Goal: Task Accomplishment & Management: Manage account settings

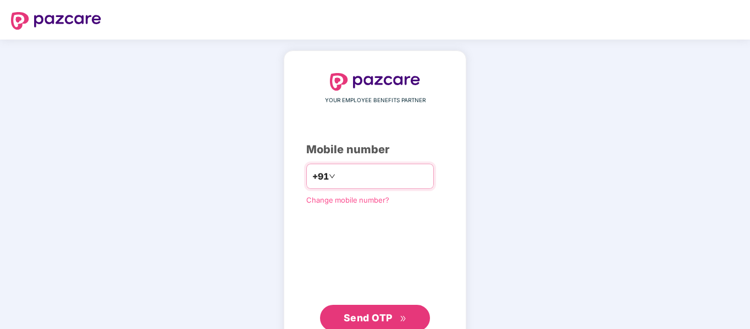
type input "**********"
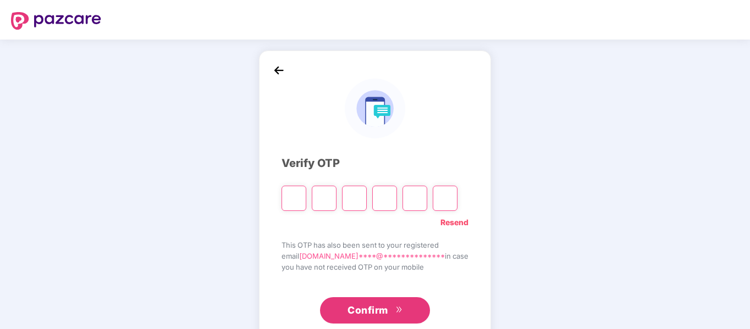
type input "*"
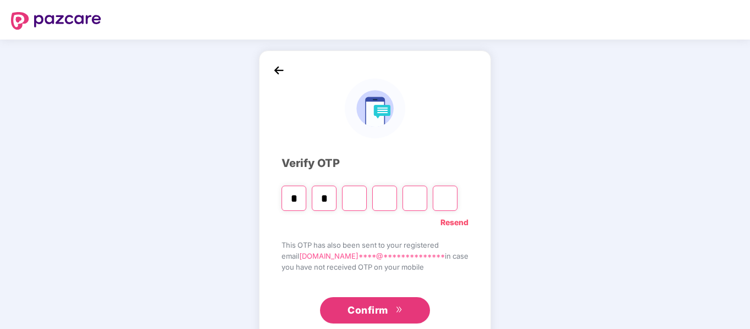
type input "*"
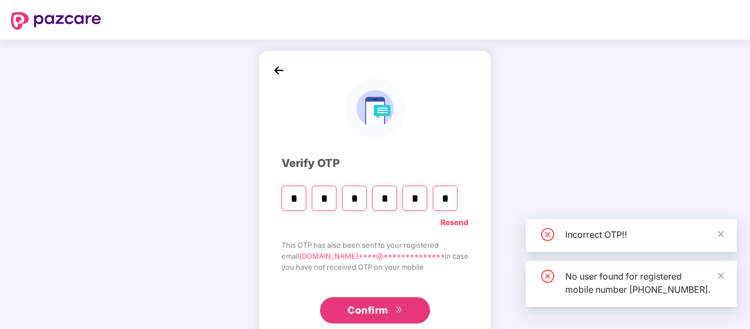
type input "*"
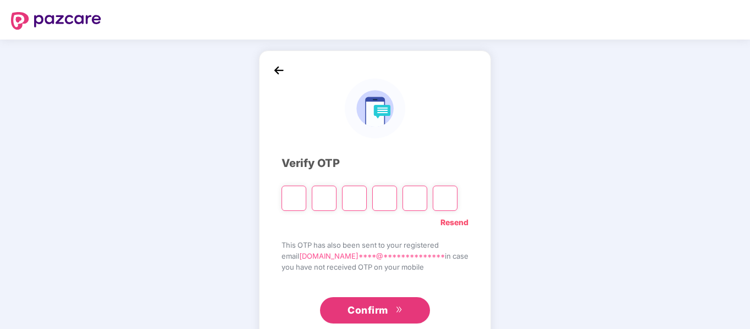
type input "*"
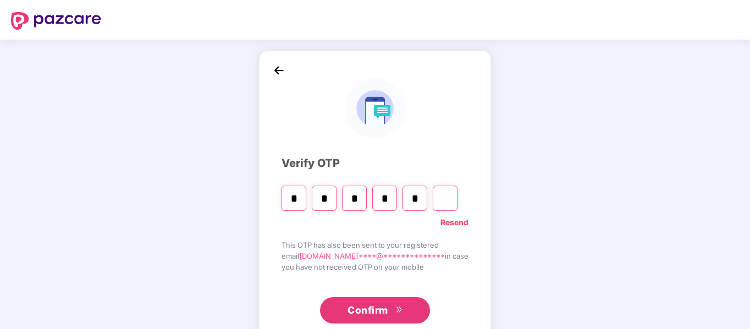
type input "*"
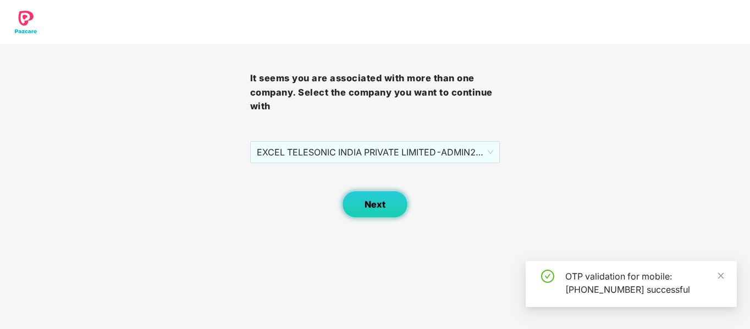
click at [377, 211] on button "Next" at bounding box center [375, 205] width 66 height 28
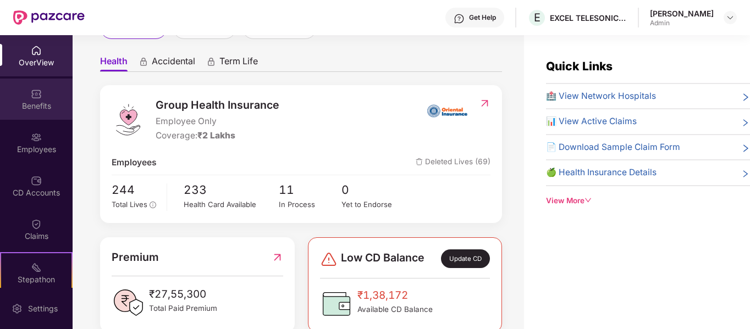
scroll to position [86, 0]
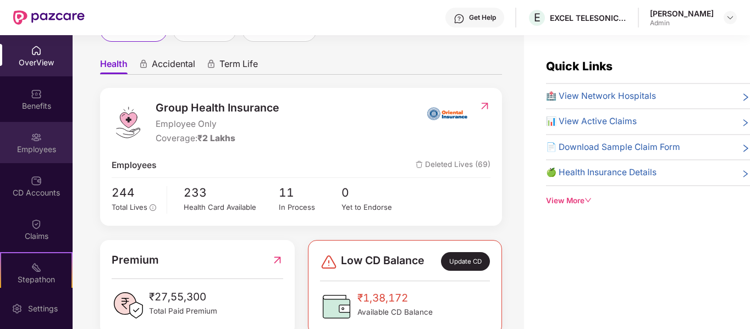
click at [34, 151] on div "Employees" at bounding box center [36, 149] width 73 height 11
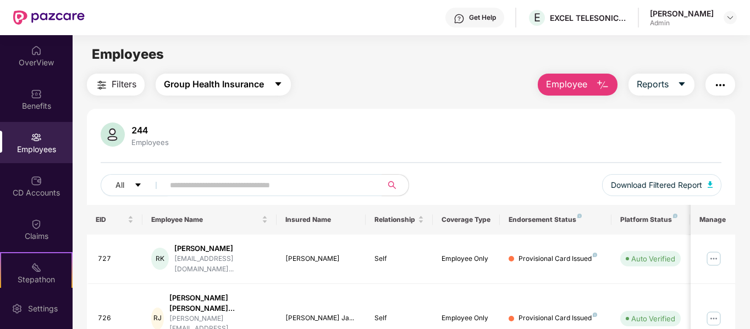
click at [228, 84] on span "Group Health Insurance" at bounding box center [214, 85] width 100 height 14
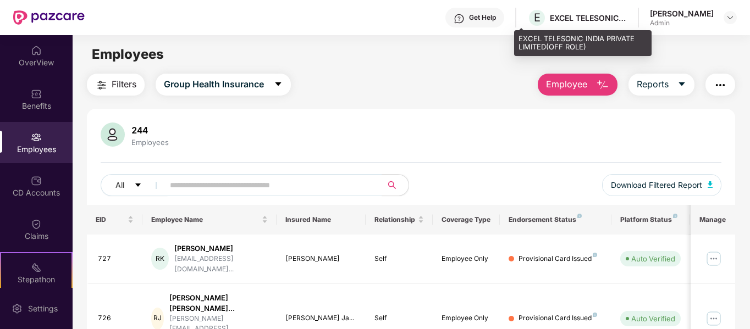
click at [552, 18] on div "EXCEL TELESONIC INDIA PRIVATE LIMITED(OFF ROLE)" at bounding box center [588, 18] width 77 height 10
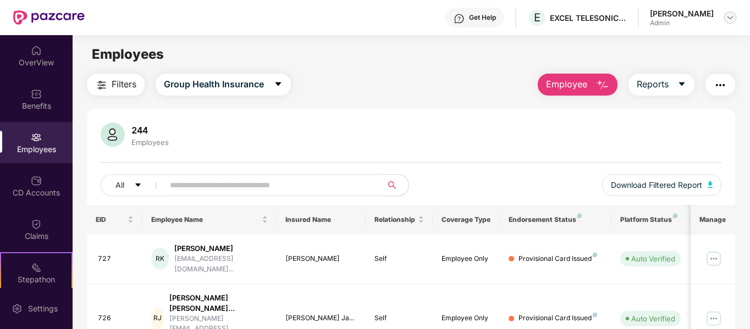
click at [729, 19] on img at bounding box center [730, 17] width 9 height 9
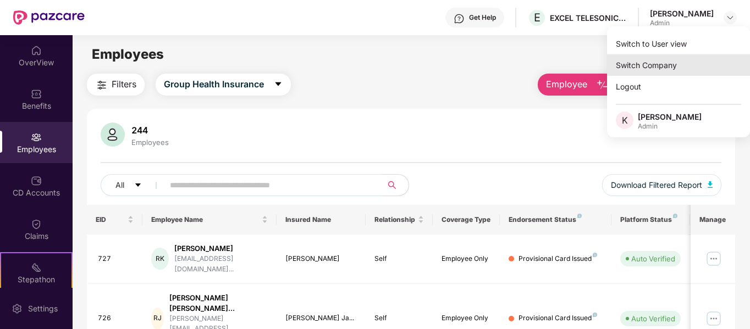
click at [667, 69] on div "Switch Company" at bounding box center [678, 64] width 143 height 21
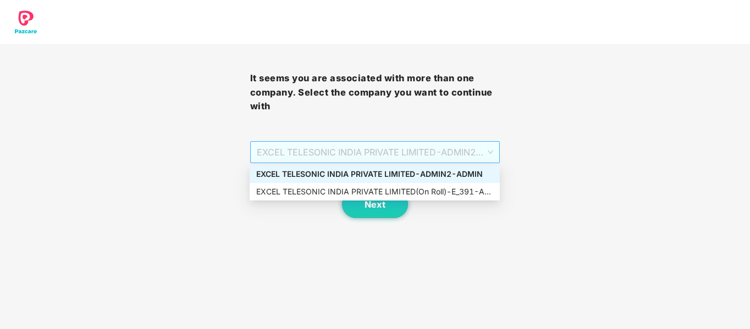
click at [323, 155] on span "EXCEL TELESONIC INDIA PRIVATE LIMITED - ADMIN2 - ADMIN" at bounding box center [375, 152] width 237 height 21
click at [328, 186] on div "EXCEL TELESONIC INDIA PRIVATE LIMITED(On Roll) - E_391 - ADMIN" at bounding box center [374, 192] width 237 height 12
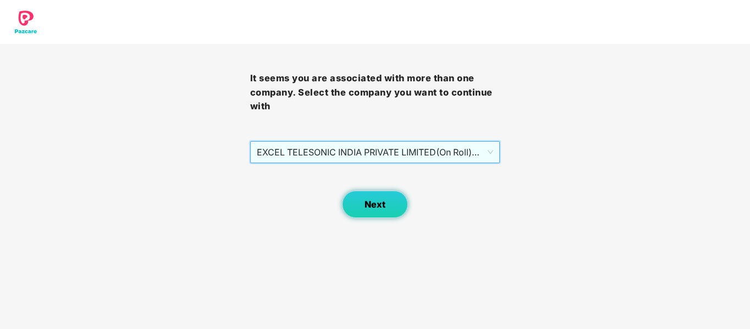
click at [373, 205] on span "Next" at bounding box center [375, 205] width 21 height 10
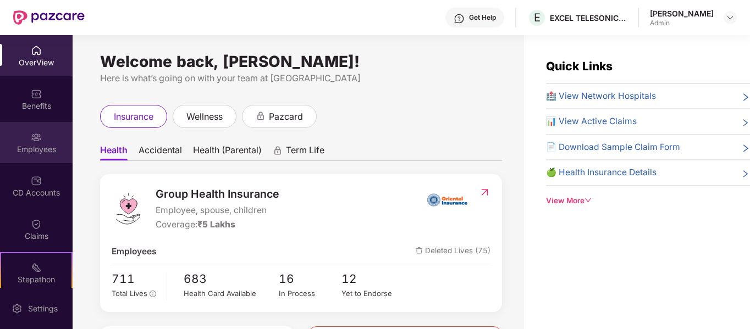
click at [33, 151] on div "Employees" at bounding box center [36, 149] width 73 height 11
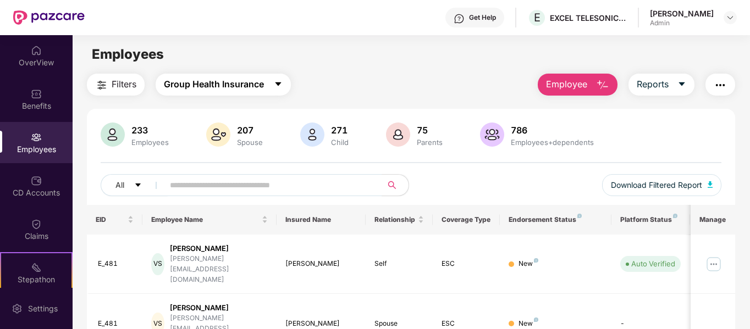
click at [233, 82] on span "Group Health Insurance" at bounding box center [214, 85] width 100 height 14
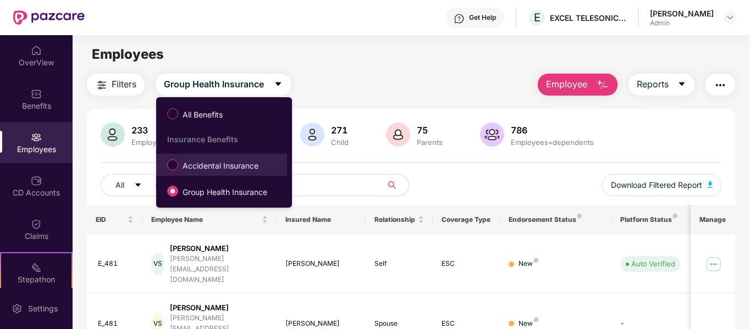
click at [235, 169] on span "Accidental Insurance" at bounding box center [220, 166] width 85 height 12
